Goal: Task Accomplishment & Management: Complete application form

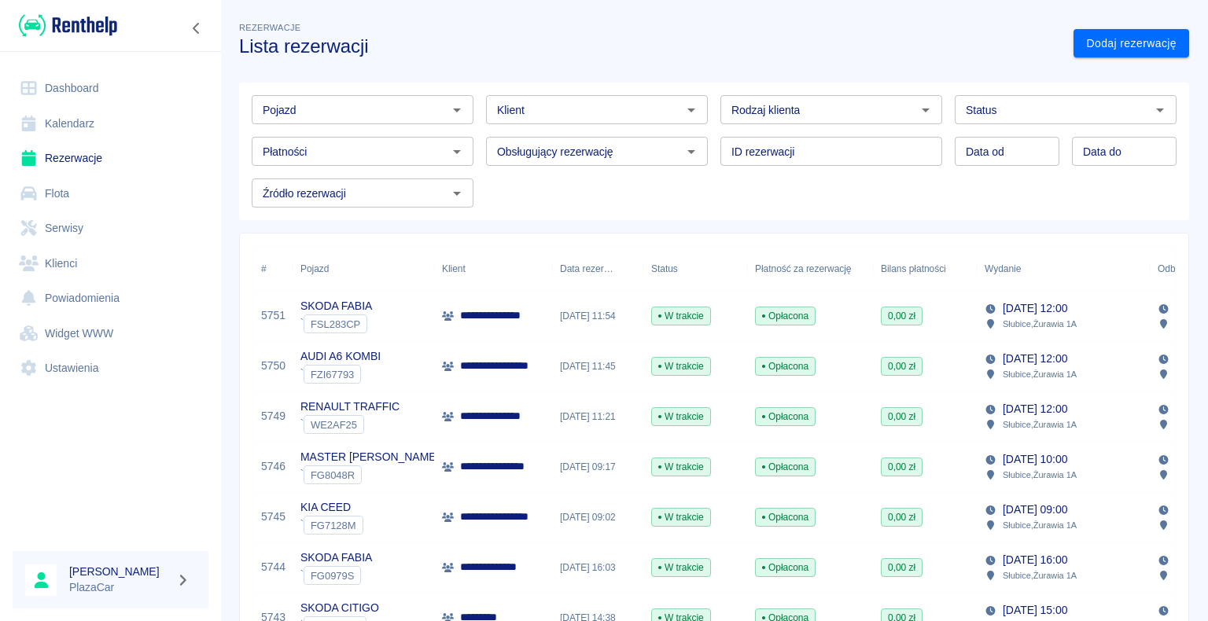
click at [88, 87] on link "Dashboard" at bounding box center [111, 88] width 196 height 35
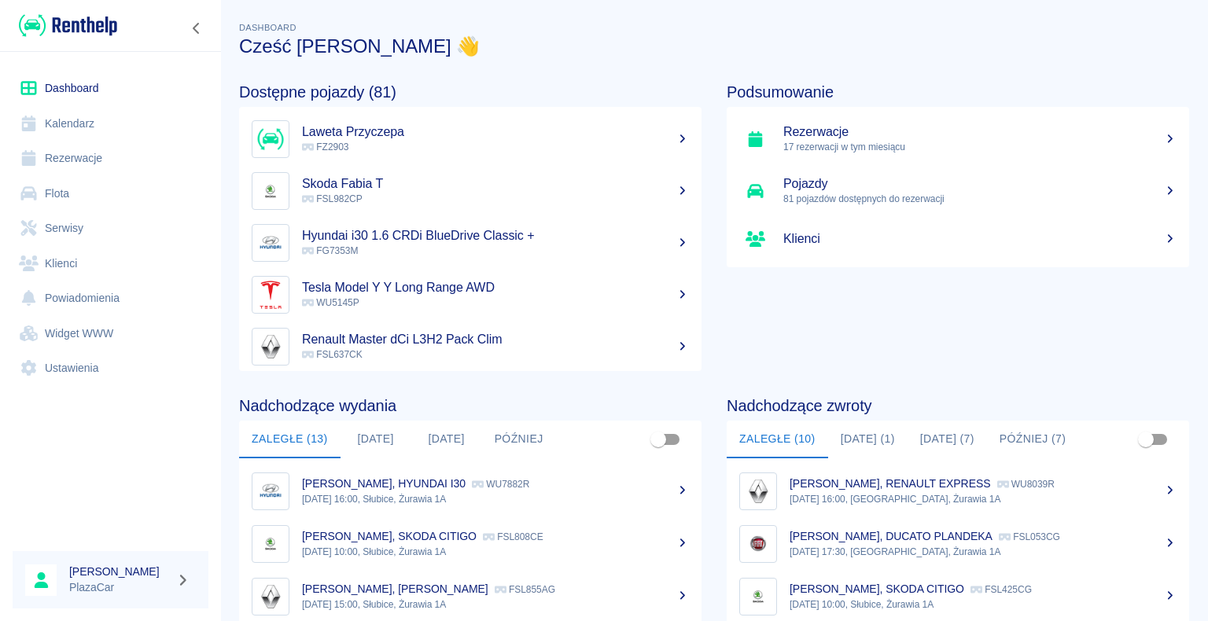
click at [374, 129] on h5 "Laweta Przyczepa" at bounding box center [495, 132] width 387 height 16
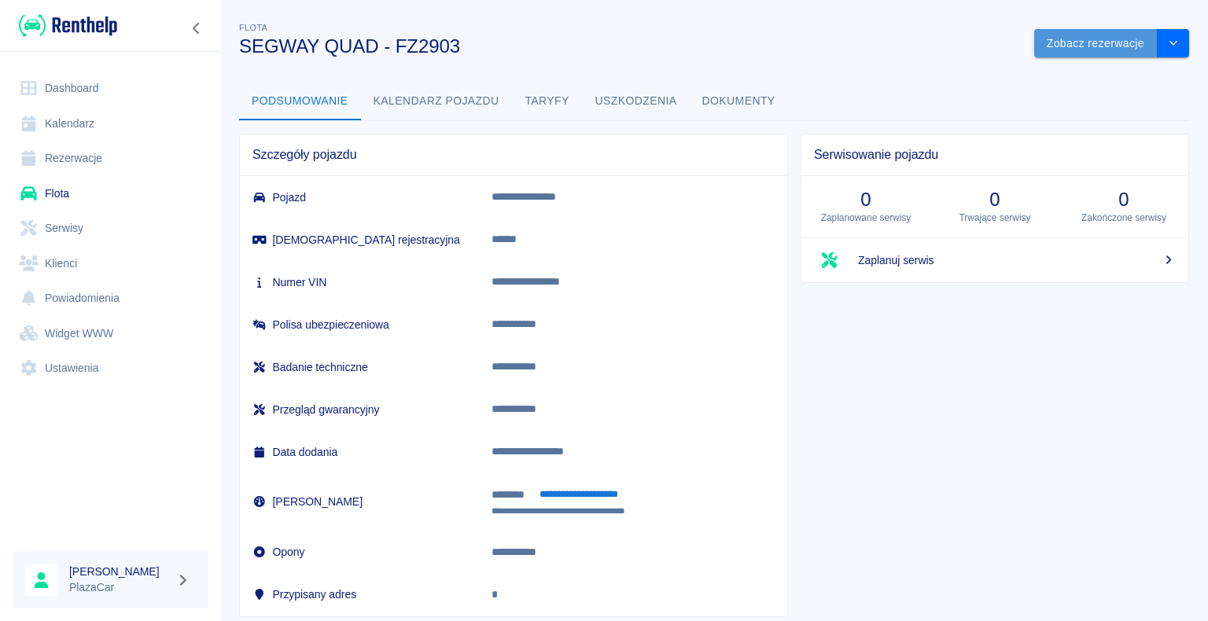
click at [1087, 52] on button "Zobacz rezerwacje" at bounding box center [1095, 43] width 123 height 29
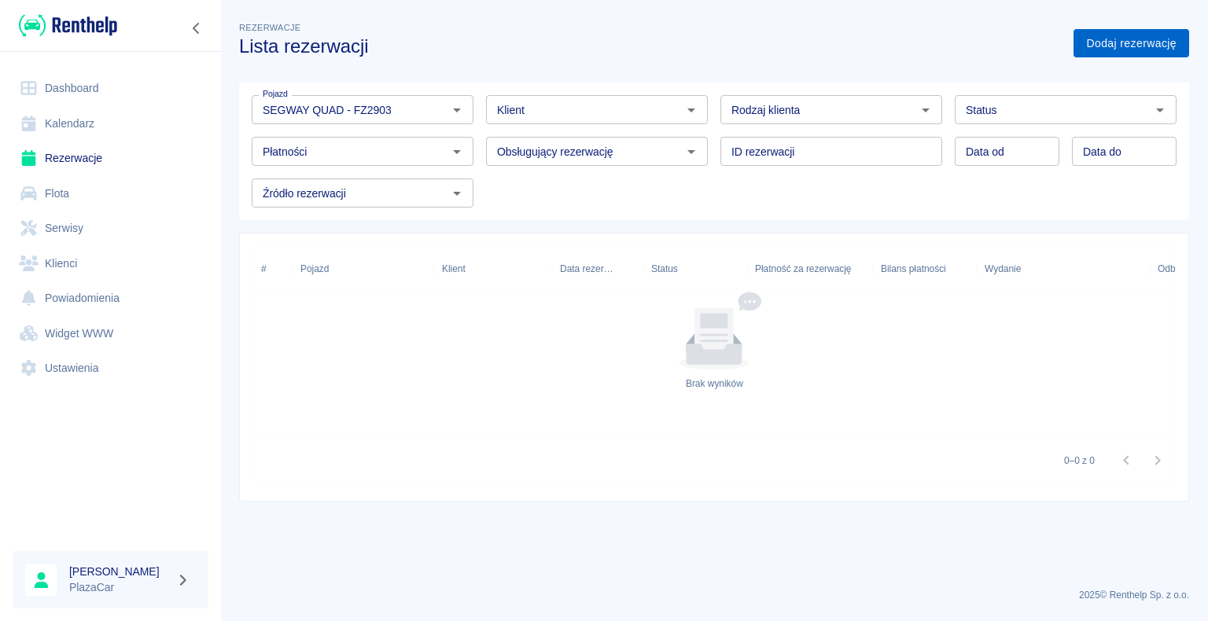
click at [1091, 52] on link "Dodaj rezerwację" at bounding box center [1132, 43] width 116 height 29
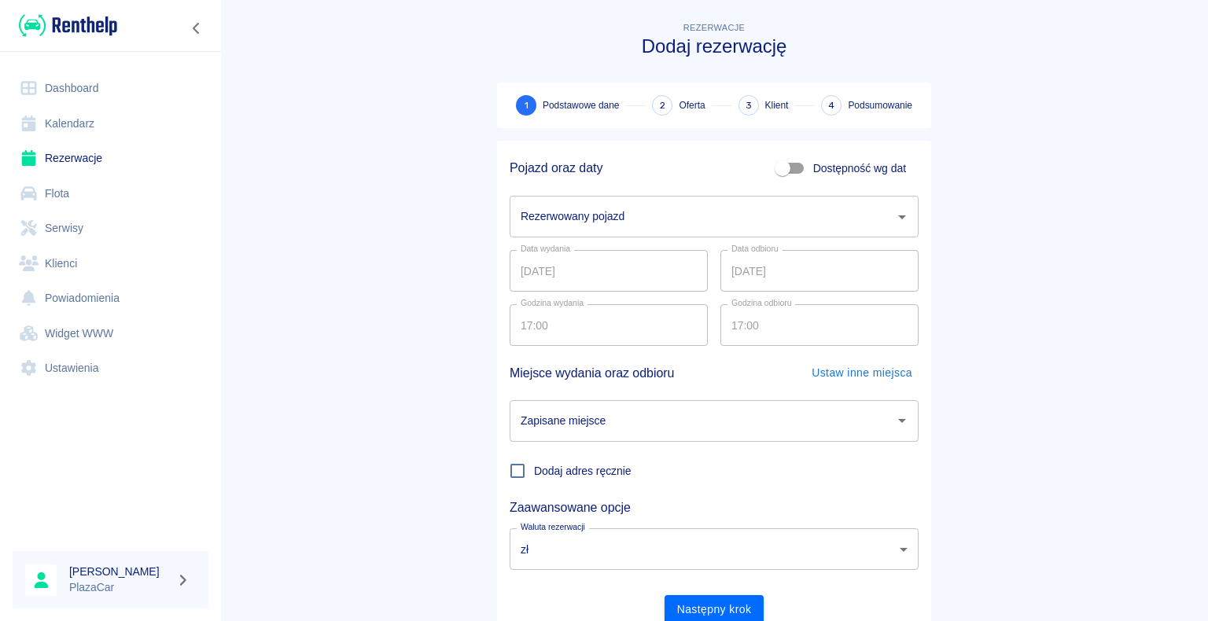
click at [639, 213] on input "Rezerwowany pojazd" at bounding box center [702, 217] width 371 height 28
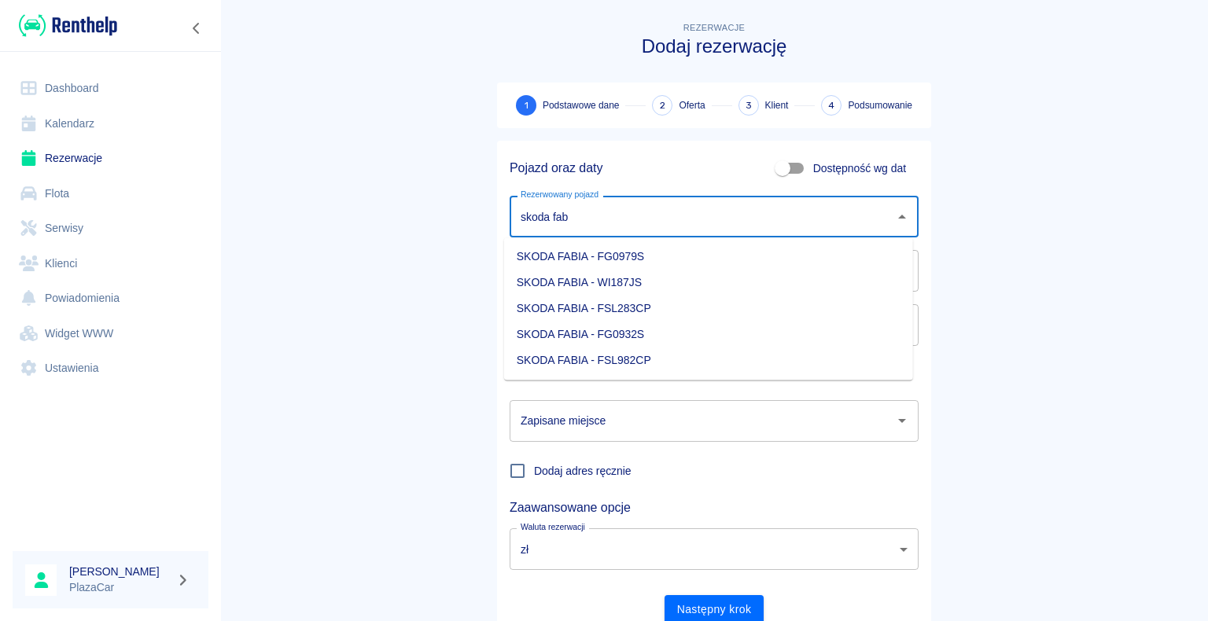
click at [717, 333] on li "SKODA FABIA - FG0932S" at bounding box center [708, 335] width 409 height 26
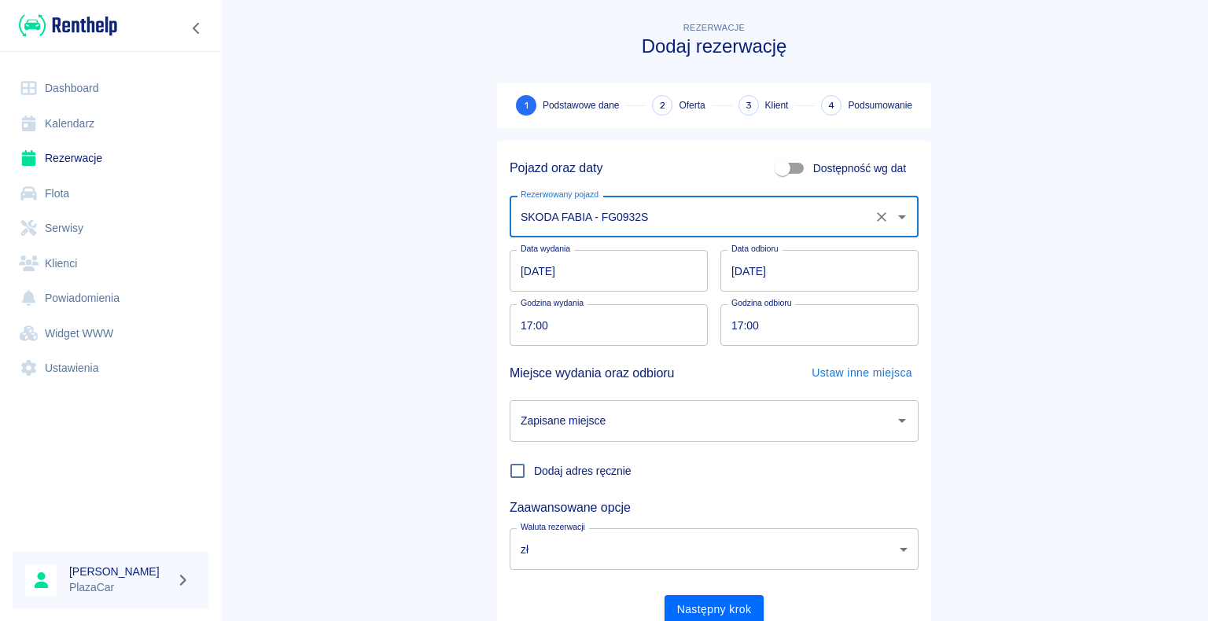
type input "SKODA FABIA - FG0932S"
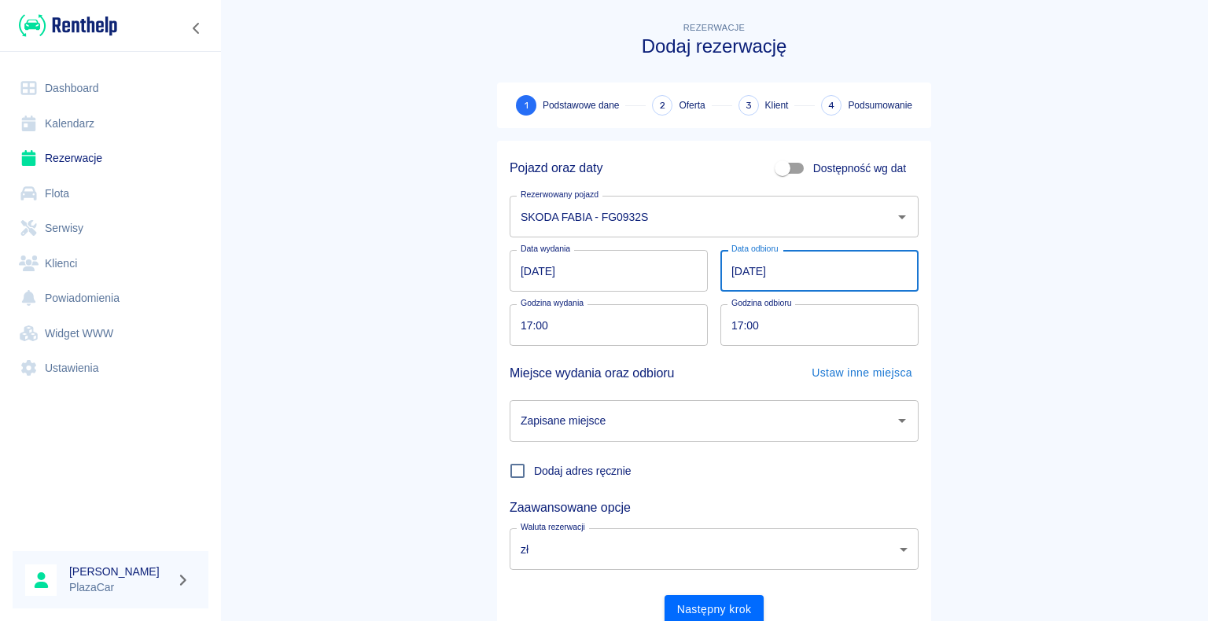
click at [881, 271] on input "[DATE]" at bounding box center [819, 271] width 198 height 42
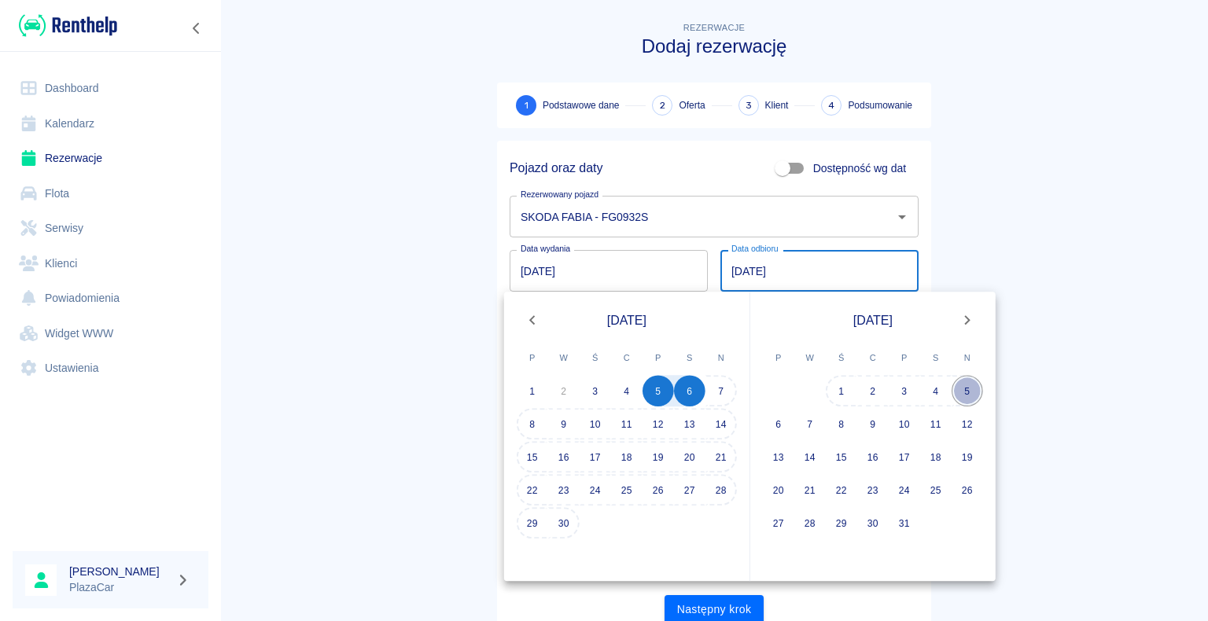
click at [967, 388] on button "5" at bounding box center [967, 390] width 31 height 31
type input "[DATE]"
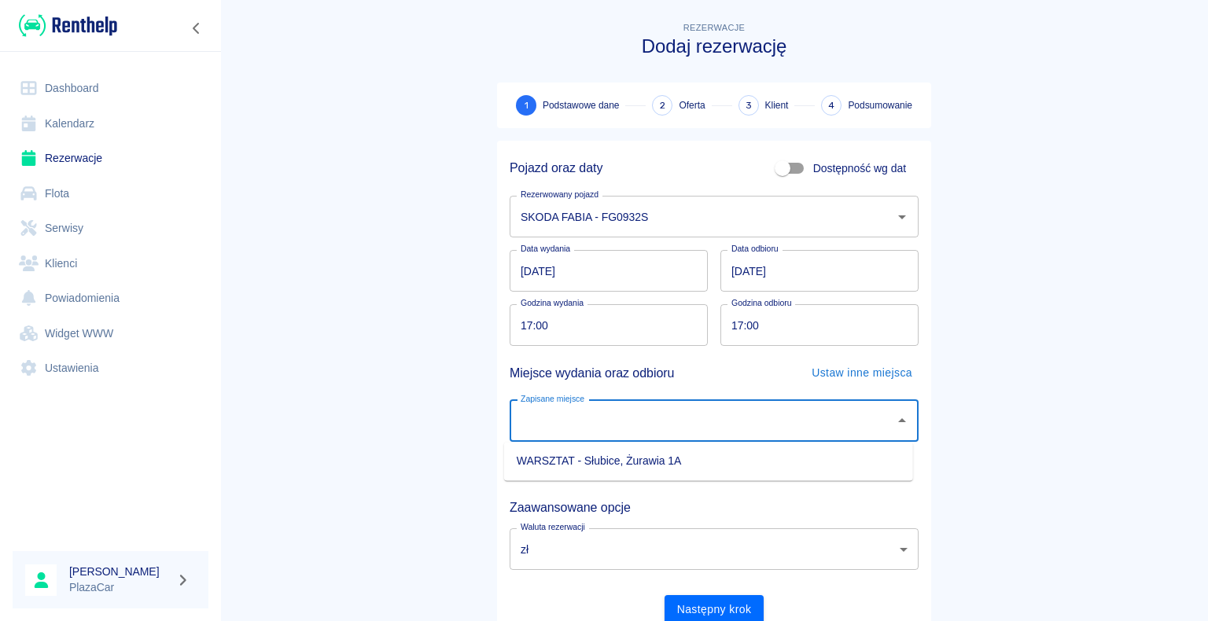
click at [717, 411] on input "Zapisane miejsce" at bounding box center [702, 421] width 371 height 28
click at [674, 464] on li "WARSZTAT - Słubice, Żurawia 1A" at bounding box center [708, 461] width 409 height 26
type input "WARSZTAT - Słubice, Żurawia 1A"
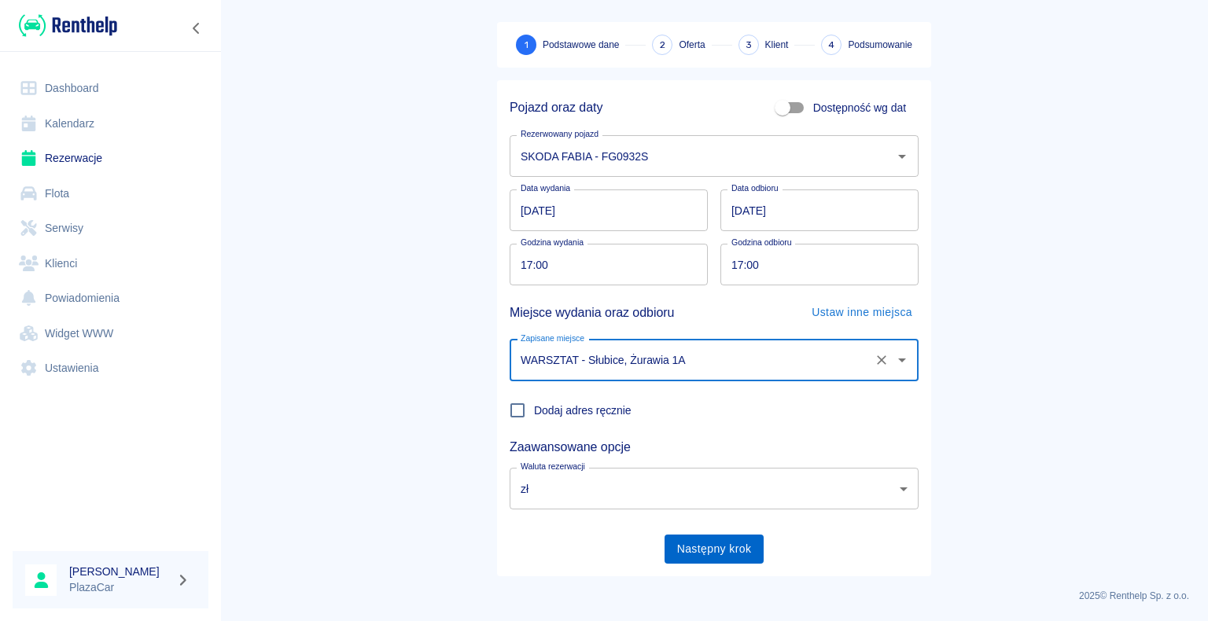
click at [698, 536] on button "Następny krok" at bounding box center [715, 549] width 100 height 29
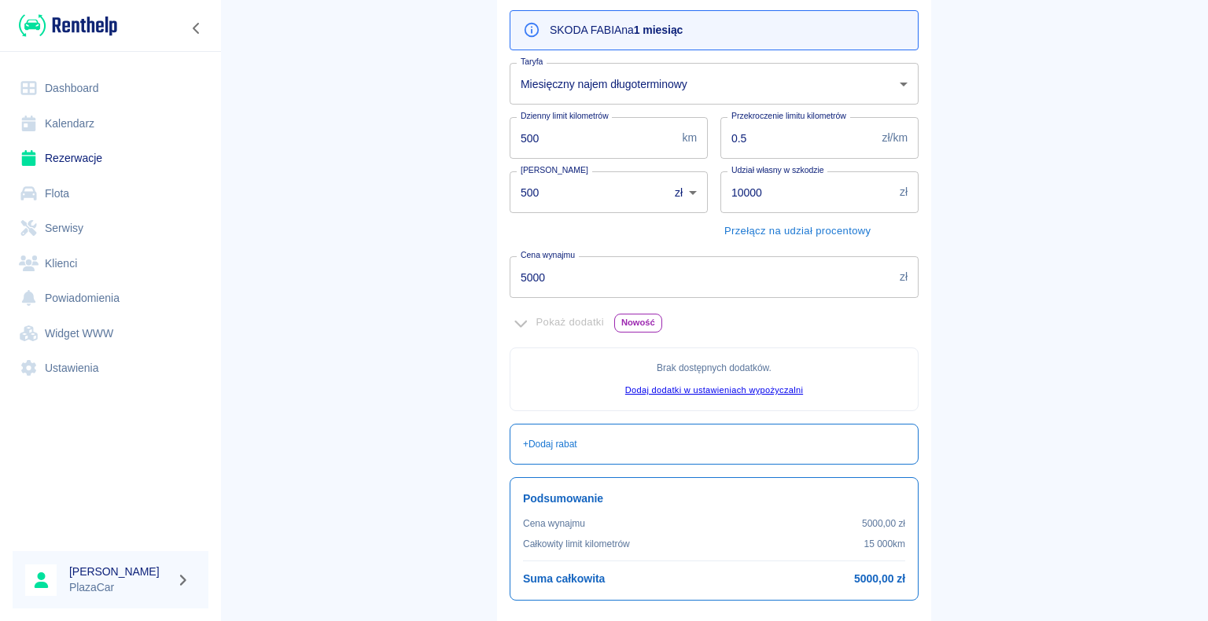
scroll to position [286, 0]
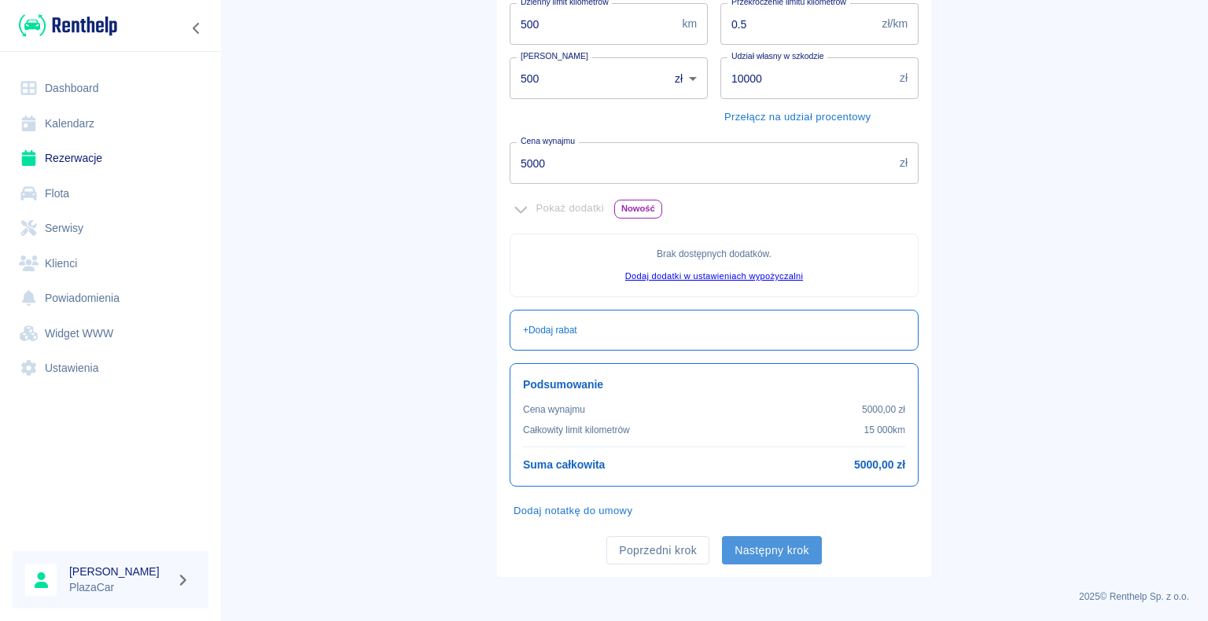
click at [772, 536] on button "Następny krok" at bounding box center [772, 550] width 100 height 29
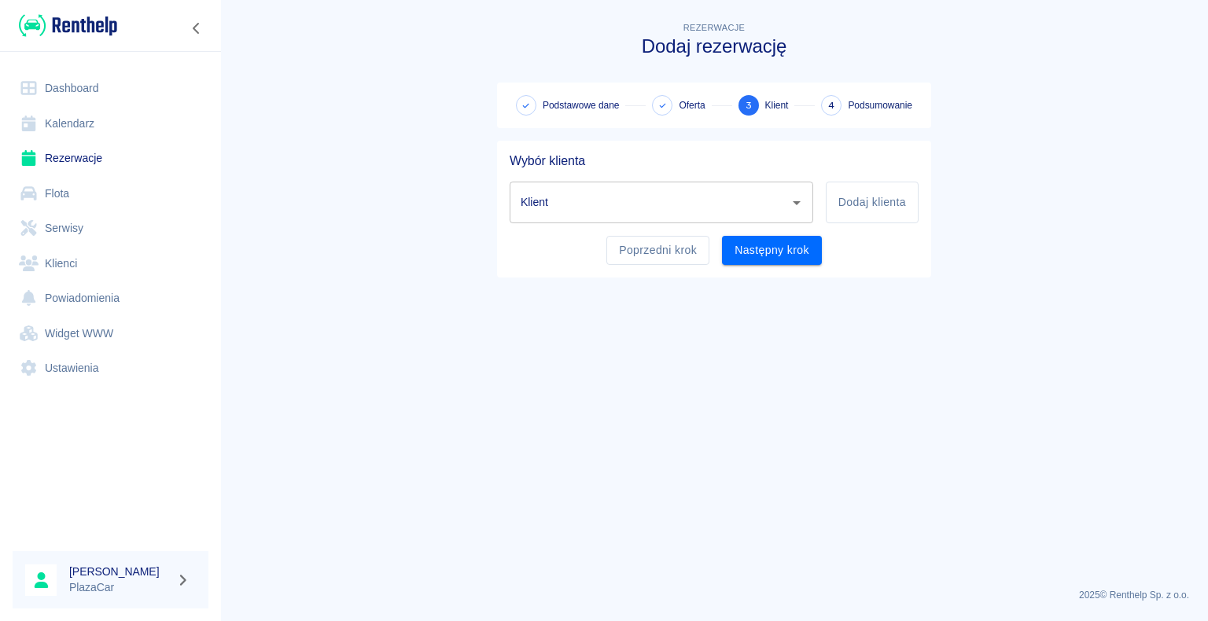
click at [765, 208] on input "Klient" at bounding box center [650, 203] width 266 height 28
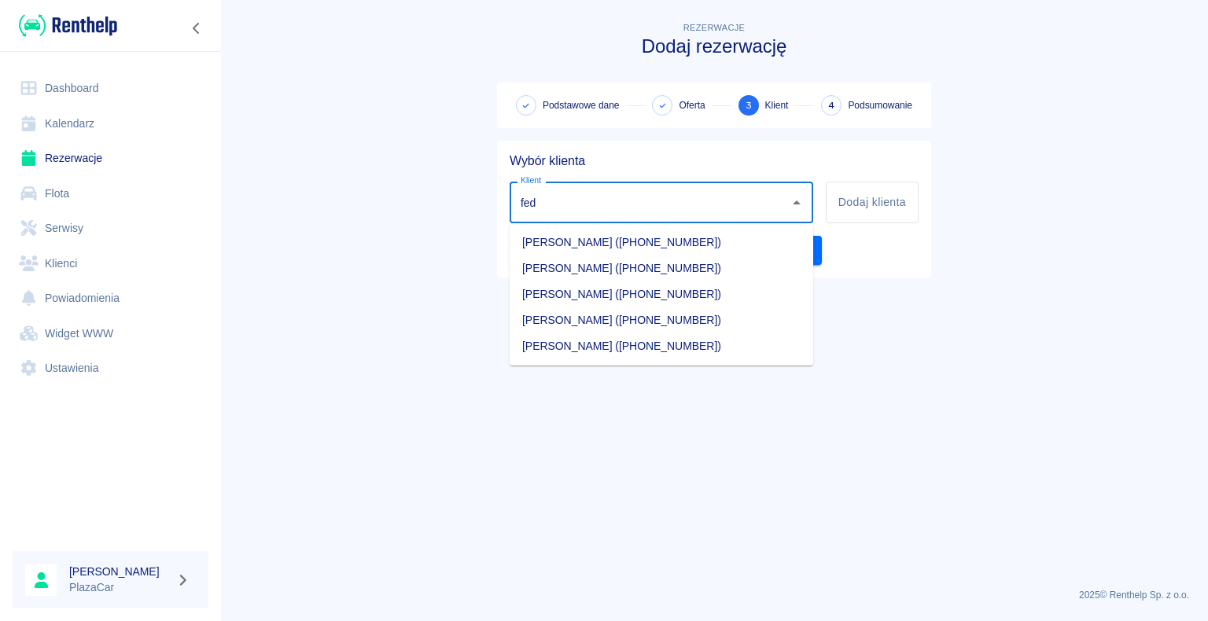
click at [661, 245] on li "[PERSON_NAME] ([PHONE_NUMBER])" at bounding box center [662, 243] width 304 height 26
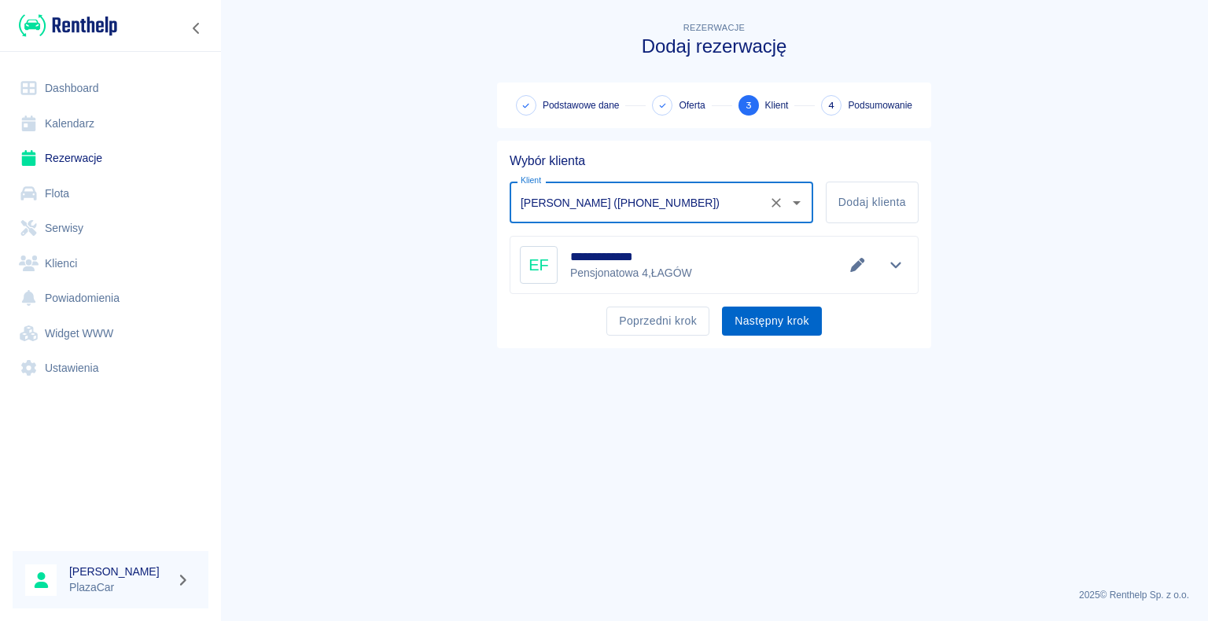
type input "[PERSON_NAME] ([PHONE_NUMBER])"
click at [805, 326] on button "Następny krok" at bounding box center [772, 321] width 100 height 29
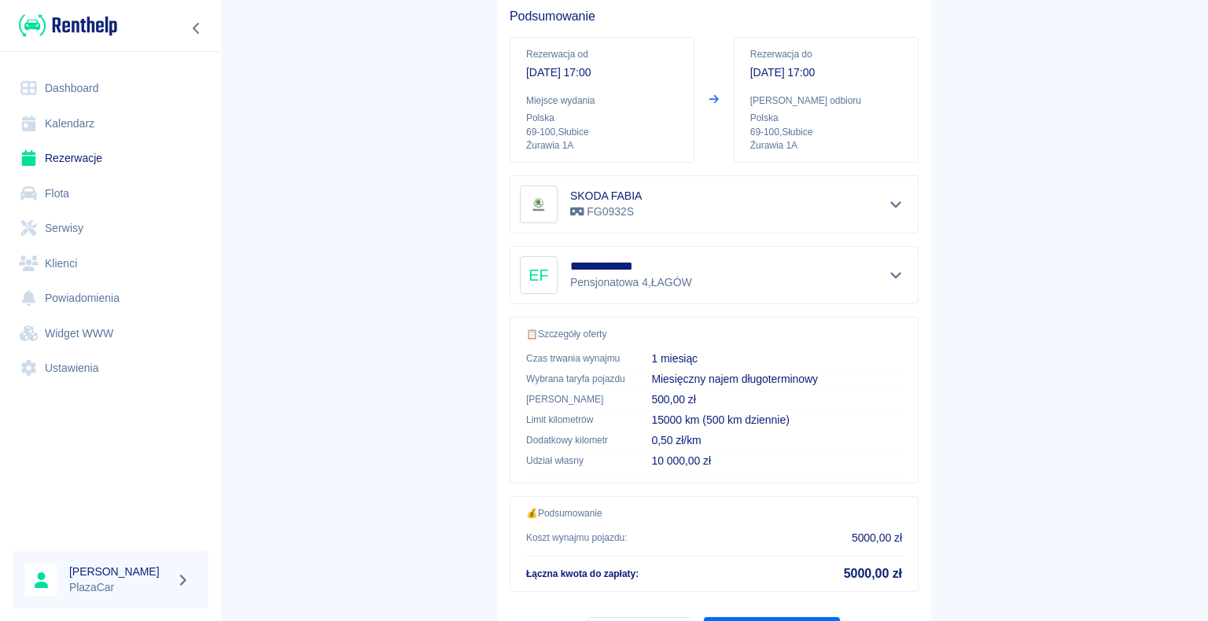
scroll to position [224, 0]
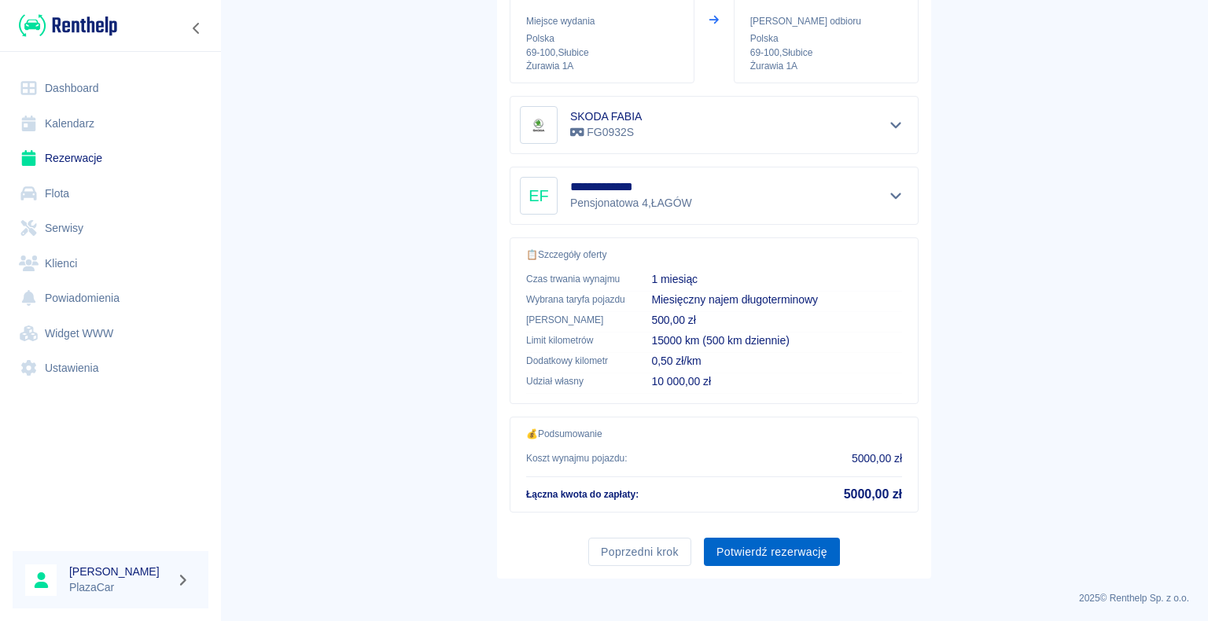
drag, startPoint x: 768, startPoint y: 553, endPoint x: 768, endPoint y: 566, distance: 12.6
click at [768, 557] on button "Potwierdź rezerwację" at bounding box center [772, 552] width 136 height 29
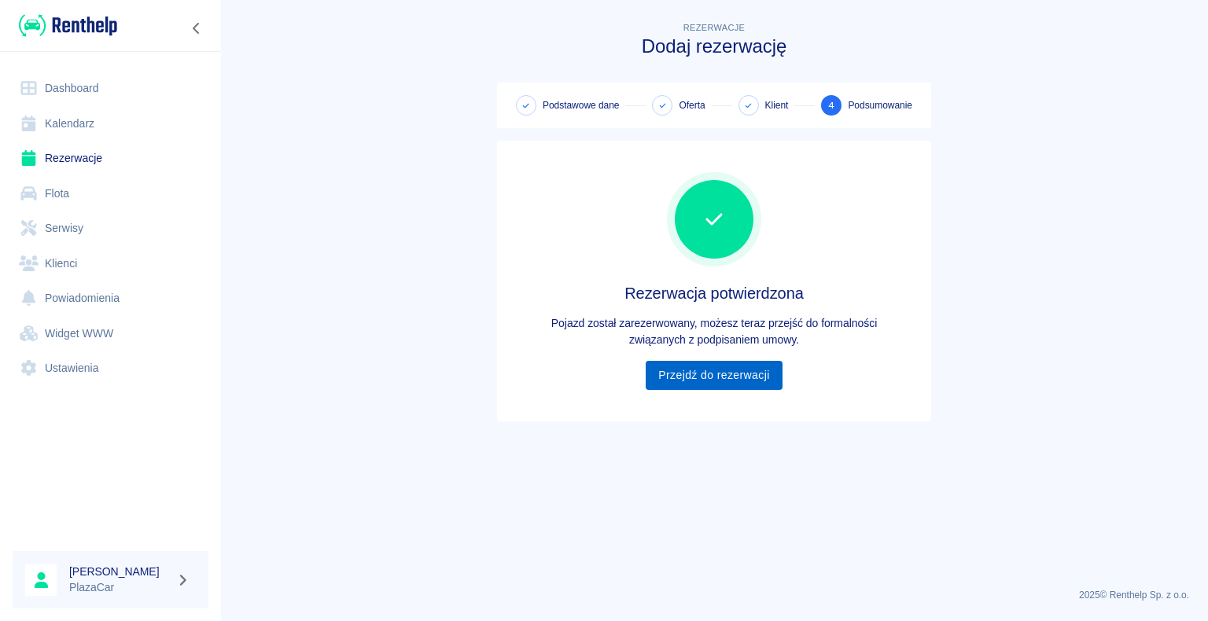
click at [755, 373] on link "Przejdź do rezerwacji" at bounding box center [714, 375] width 136 height 29
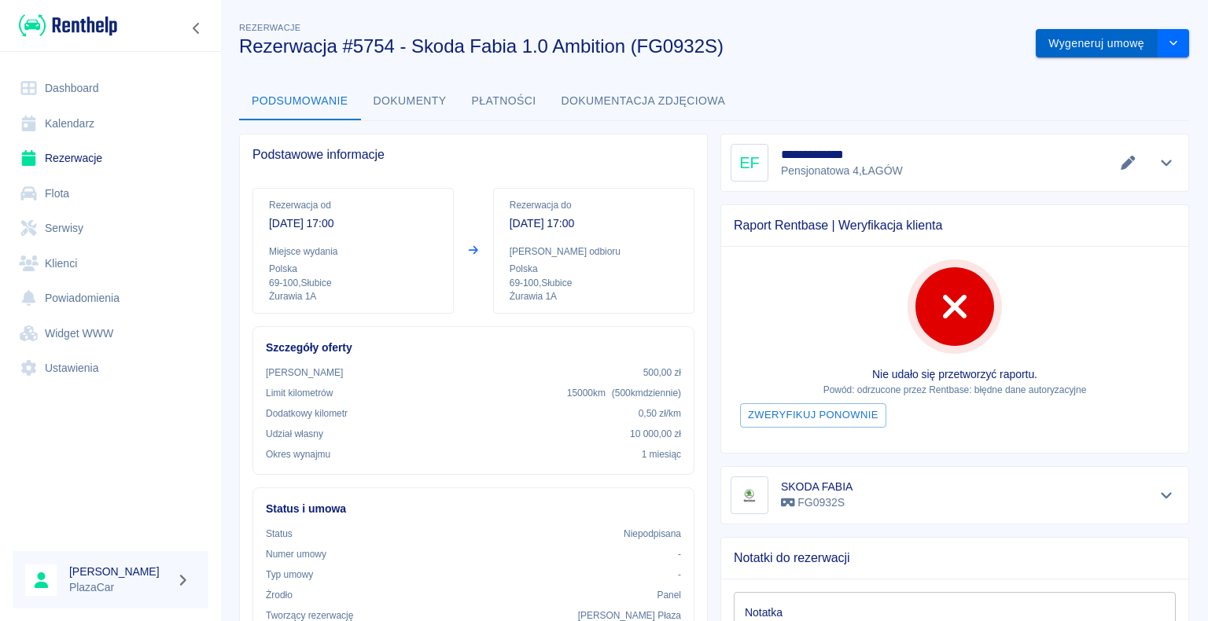
click at [1073, 54] on button "Wygeneruj umowę" at bounding box center [1097, 43] width 122 height 29
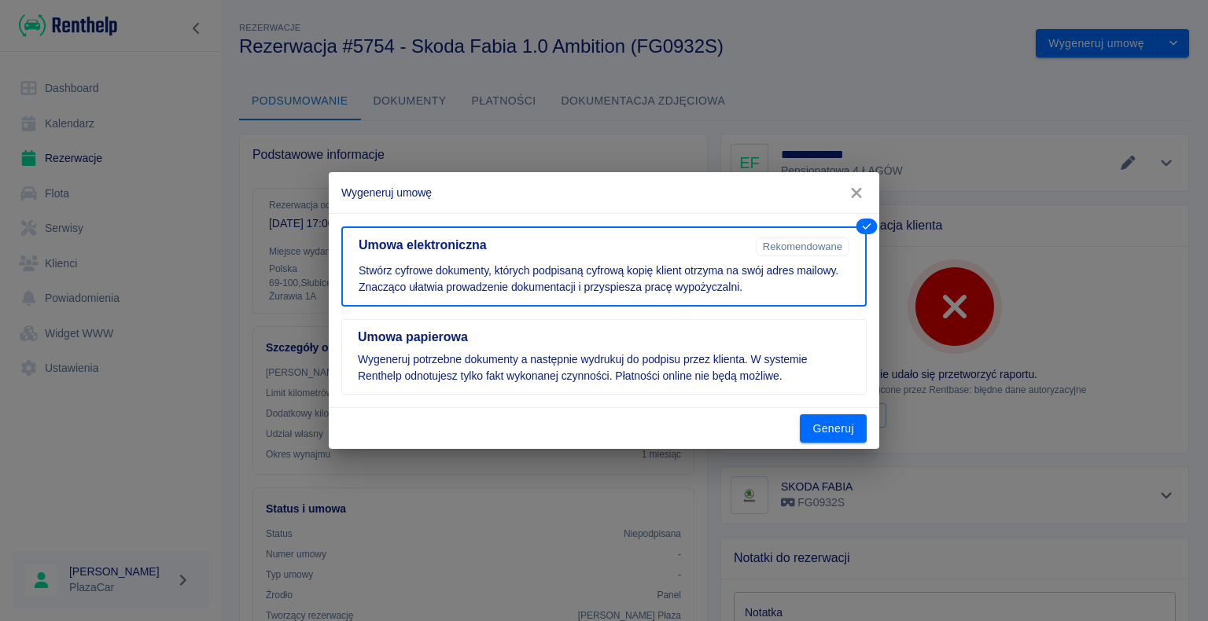
click at [865, 203] on button "button" at bounding box center [856, 193] width 33 height 29
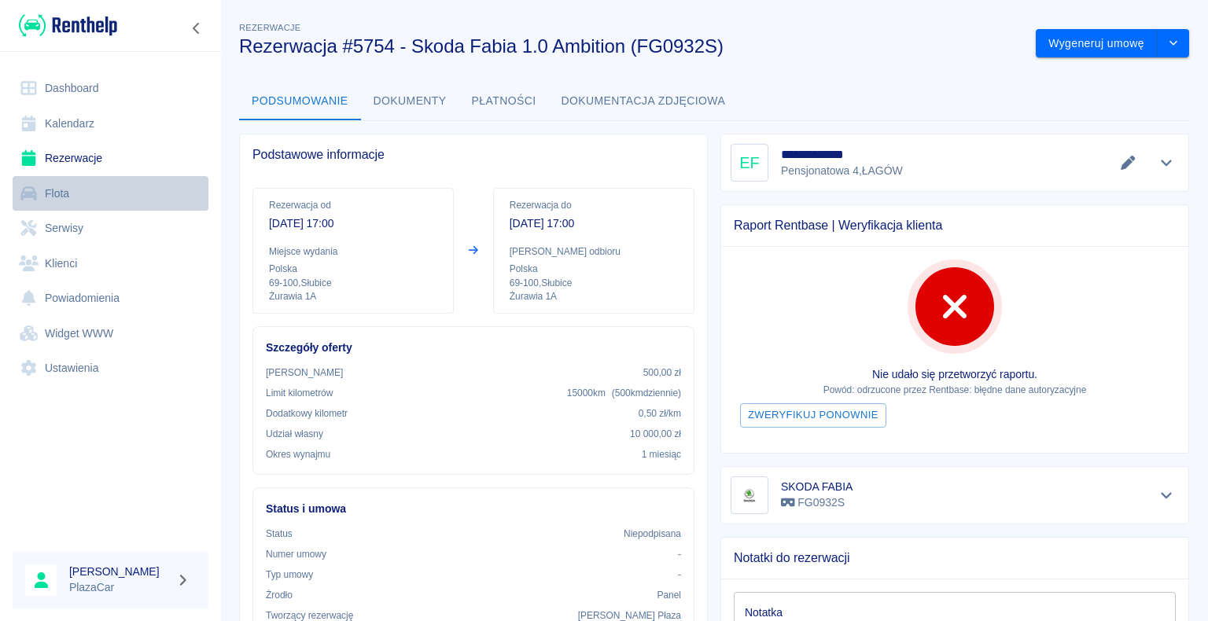
drag, startPoint x: 53, startPoint y: 190, endPoint x: 51, endPoint y: 200, distance: 10.5
click at [53, 190] on link "Flota" at bounding box center [111, 193] width 196 height 35
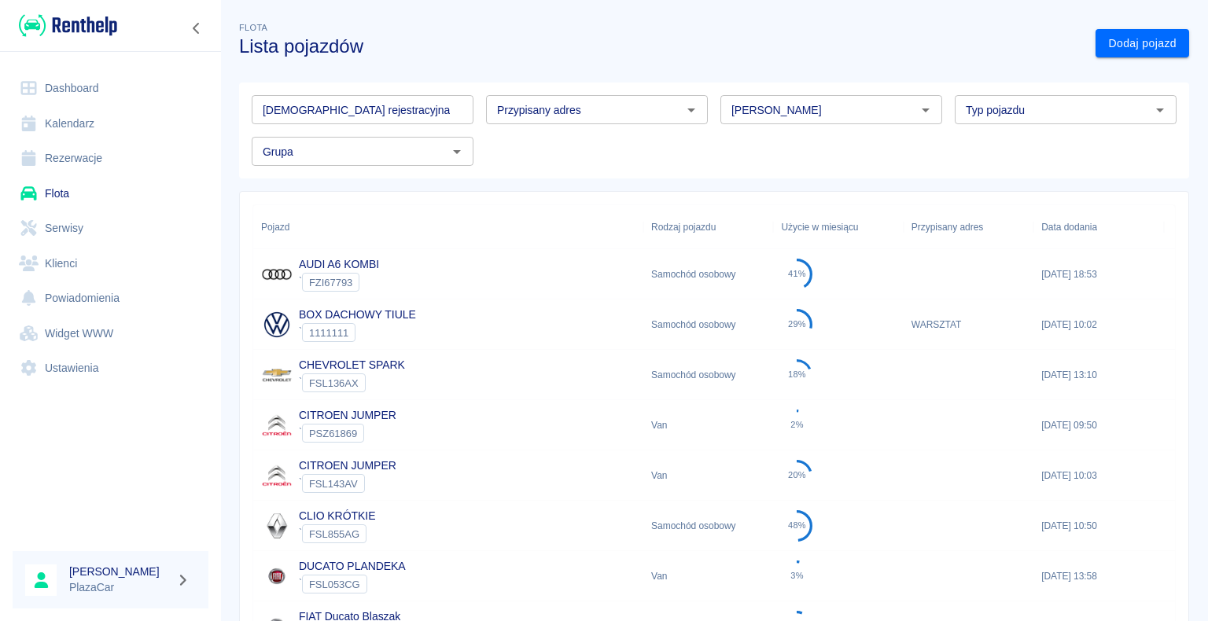
click at [776, 100] on input "[PERSON_NAME]" at bounding box center [818, 110] width 186 height 20
click at [772, 142] on li "Skoda" at bounding box center [824, 144] width 219 height 26
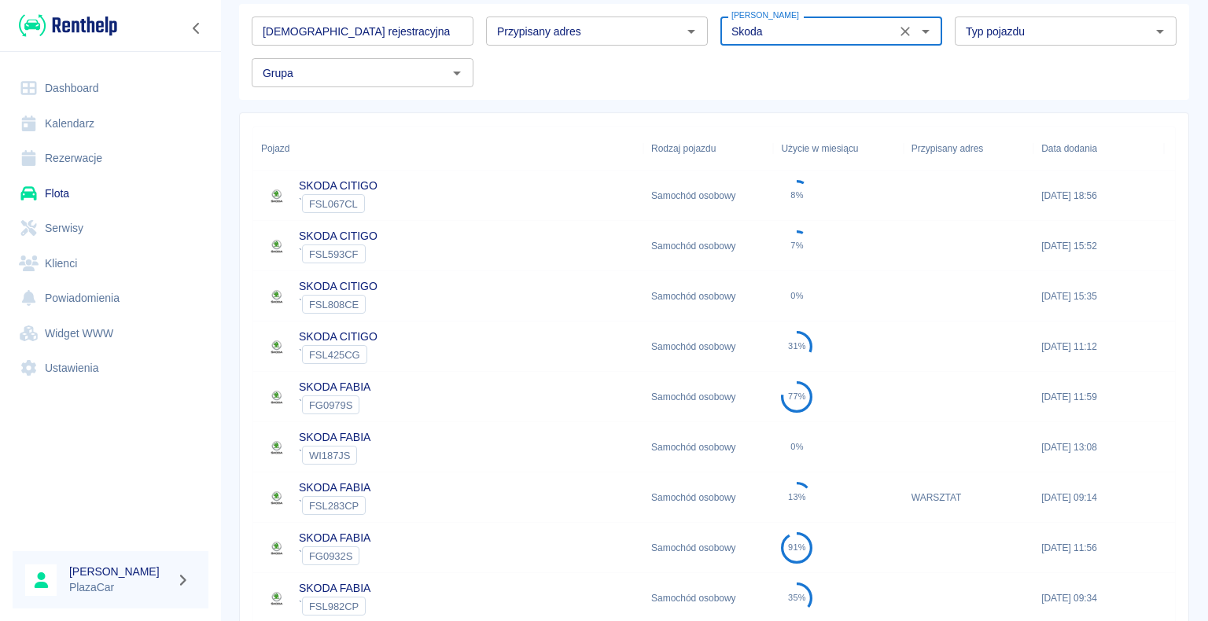
scroll to position [236, 0]
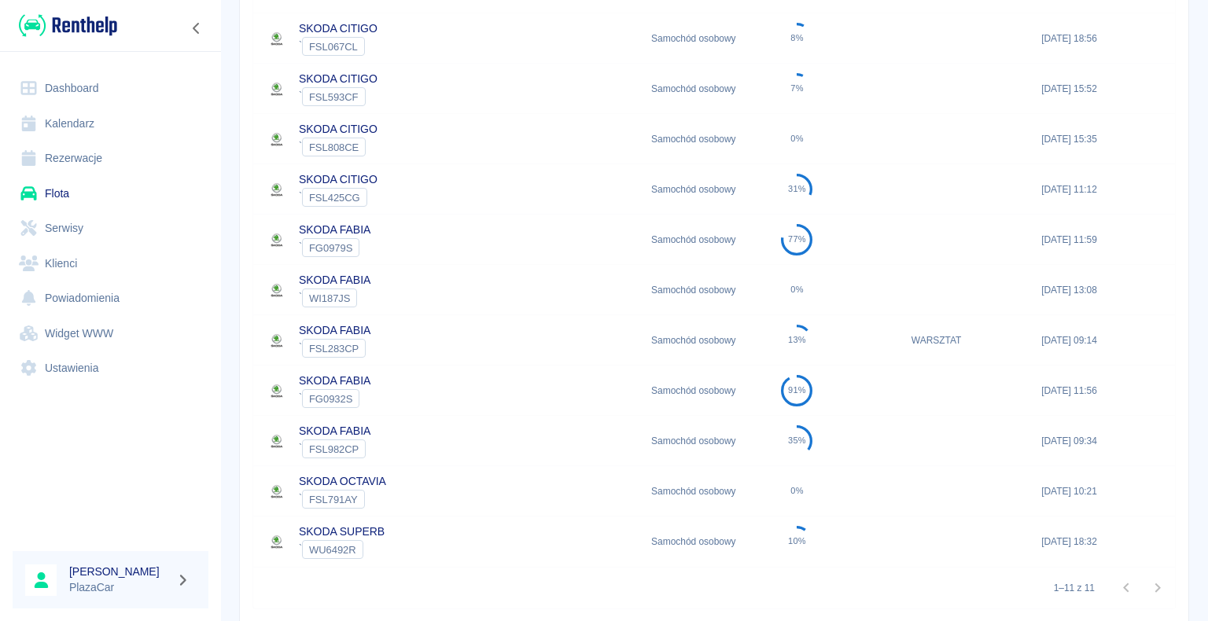
type input "Skoda"
click at [468, 392] on div "SKODA FABIA ` FG0932S" at bounding box center [448, 391] width 390 height 50
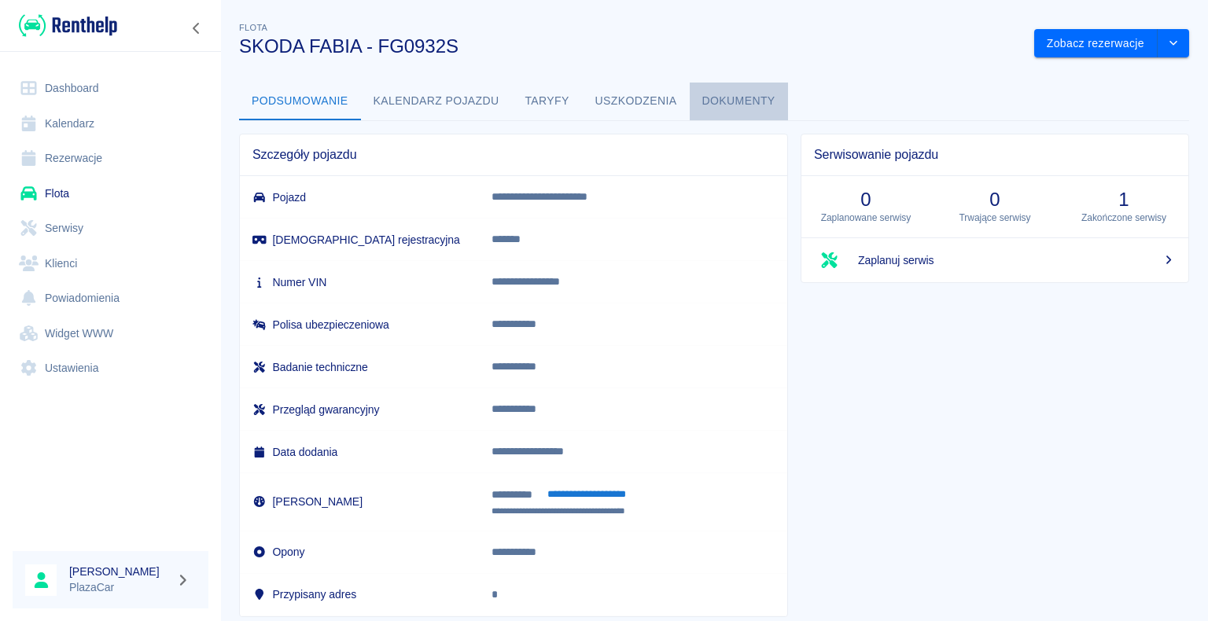
click at [776, 105] on button "Dokumenty" at bounding box center [739, 102] width 98 height 38
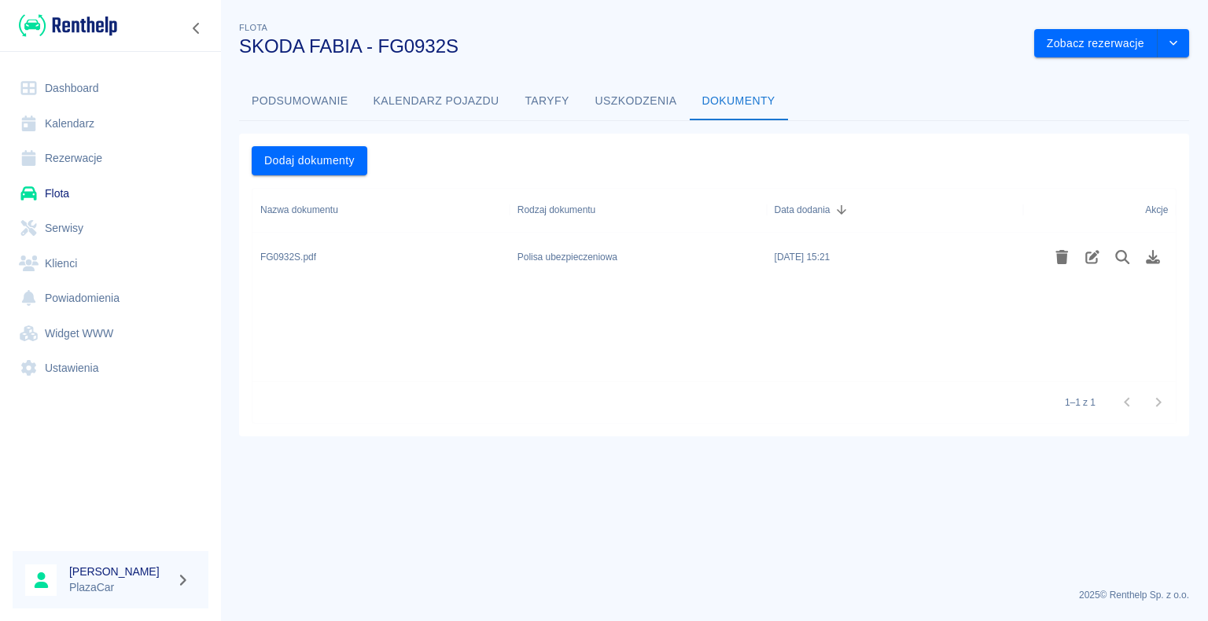
click at [518, 257] on div "Polisa ubezpieczeniowa" at bounding box center [568, 257] width 100 height 14
click at [1004, 266] on div "[DATE] 15:21" at bounding box center [895, 258] width 257 height 50
click at [1148, 254] on icon "Pobierz plik" at bounding box center [1153, 257] width 18 height 14
